Goal: Contribute content: Add original content to the website for others to see

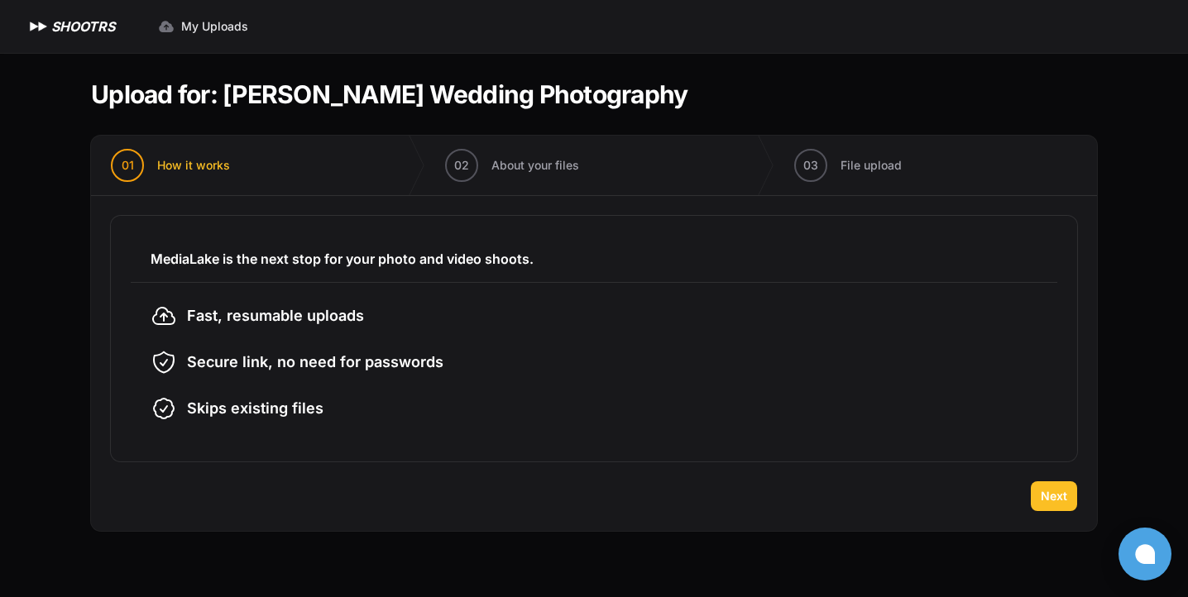
click at [1060, 492] on span "Next" at bounding box center [1054, 496] width 26 height 17
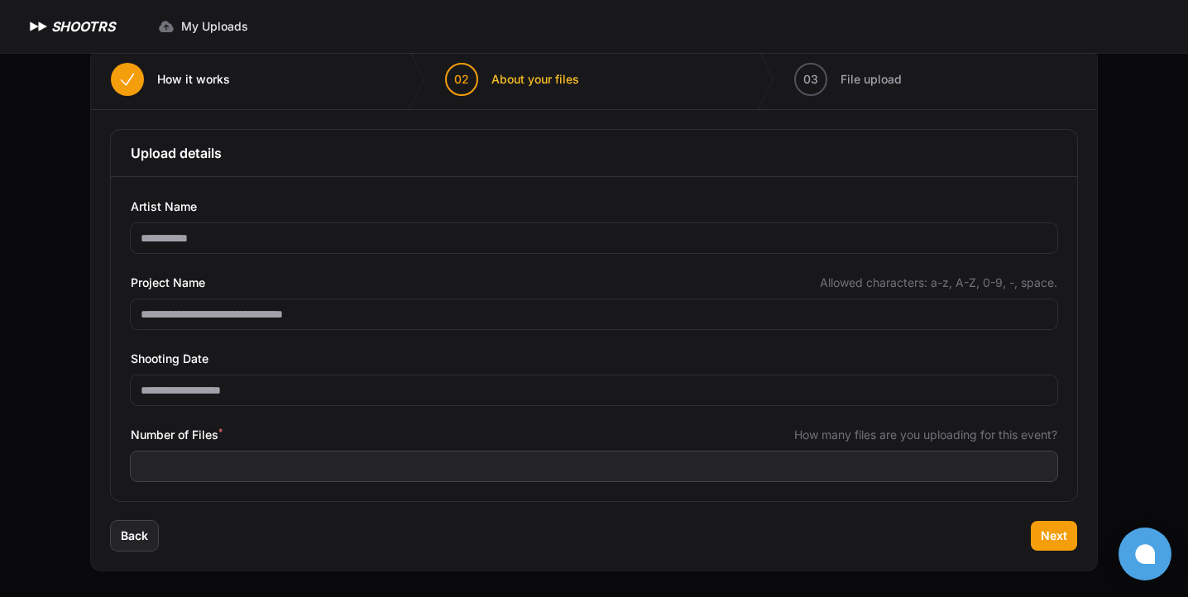
scroll to position [77, 0]
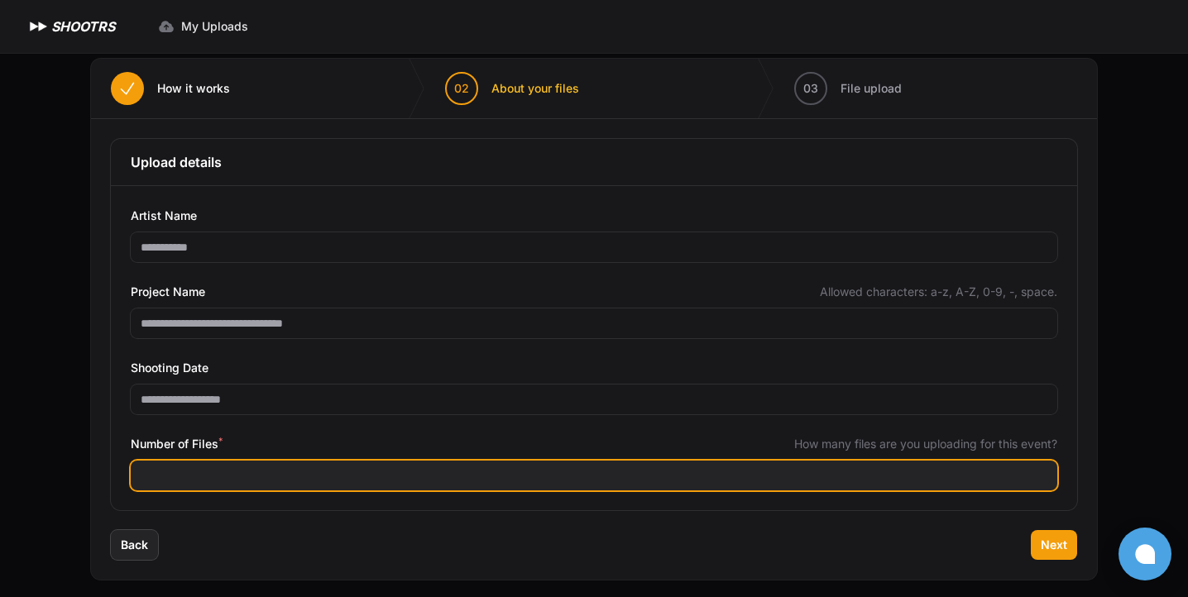
click at [259, 472] on input "Number of Files *" at bounding box center [594, 476] width 927 height 30
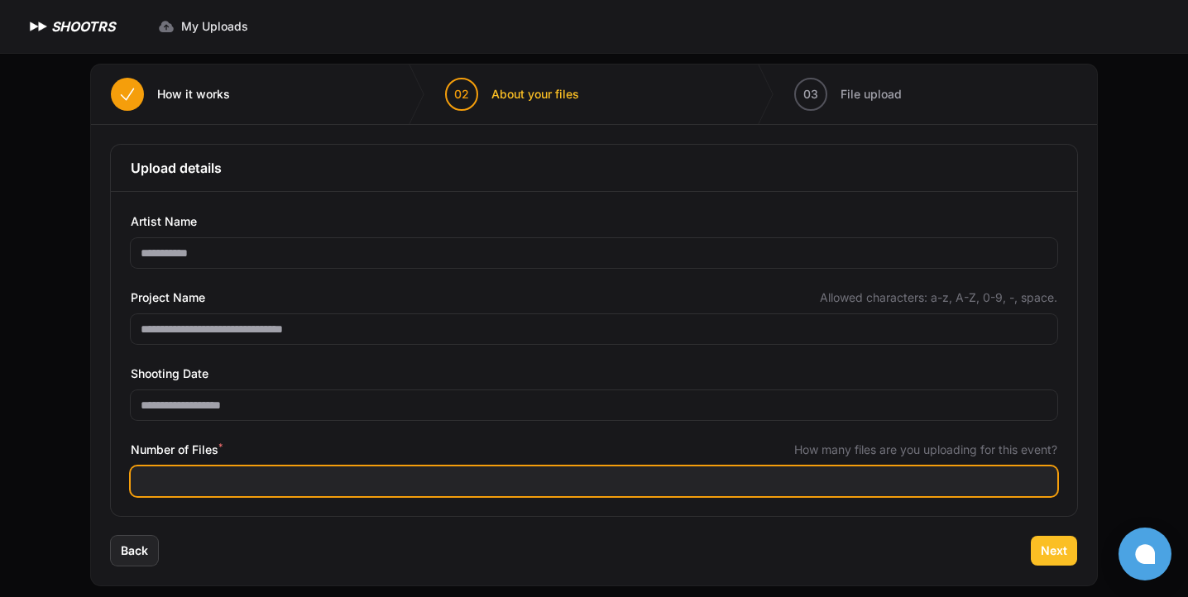
type input "****"
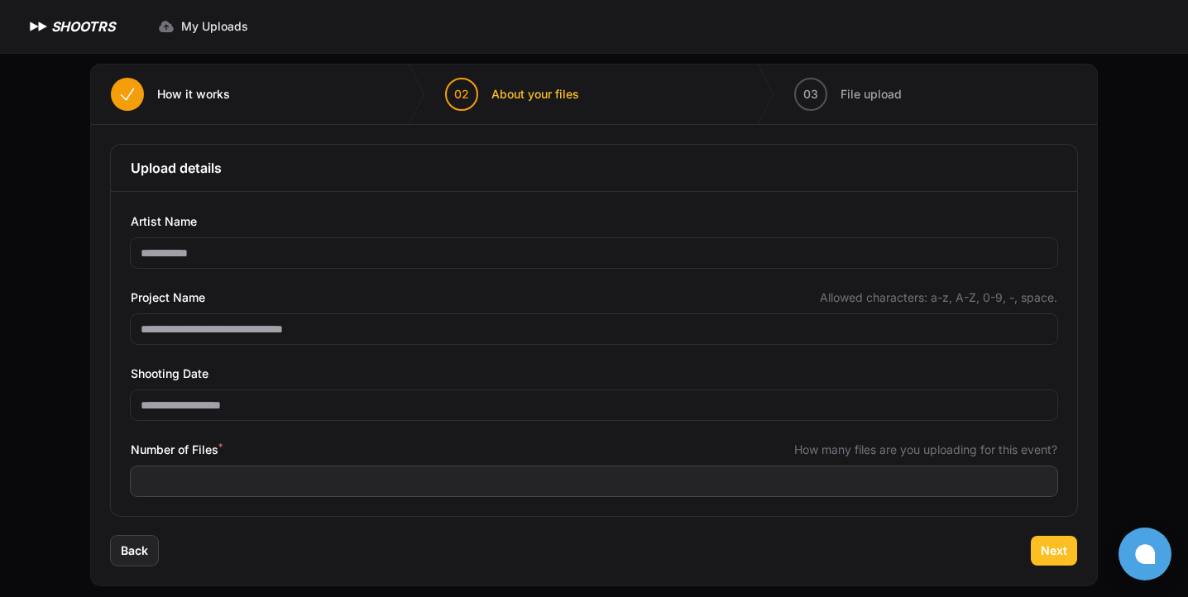
click at [1054, 554] on span "Next" at bounding box center [1054, 551] width 26 height 17
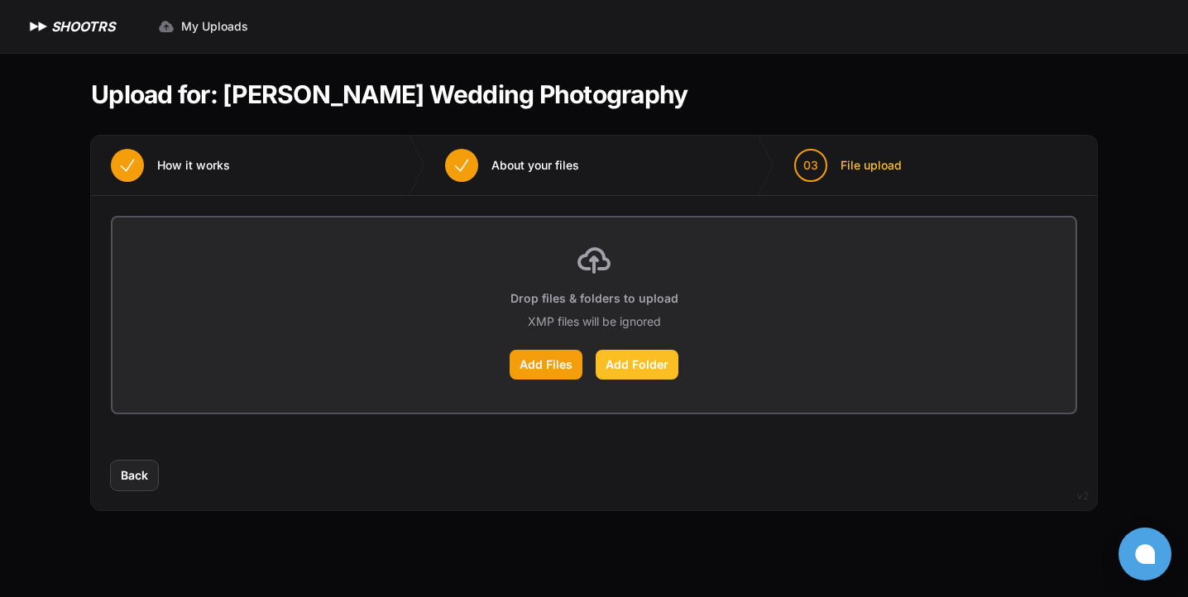
click at [626, 365] on label "Add Folder" at bounding box center [637, 365] width 83 height 30
click at [0, 0] on input "Add Folder" at bounding box center [0, 0] width 0 height 0
